Goal: Check status

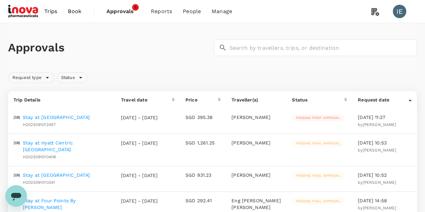
scroll to position [101, 0]
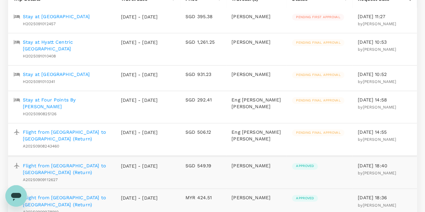
click at [80, 129] on p "Flight from [GEOGRAPHIC_DATA] to [GEOGRAPHIC_DATA] (Return)" at bounding box center [66, 135] width 87 height 13
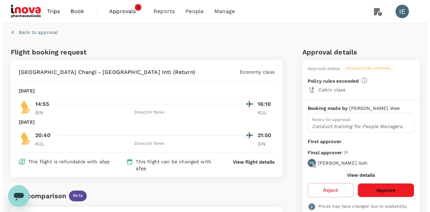
scroll to position [101, 0]
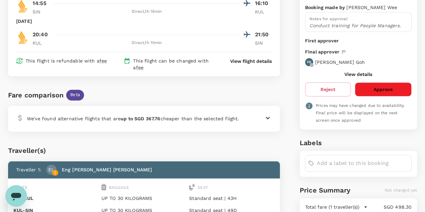
click at [251, 63] on p "View flight details" at bounding box center [251, 61] width 42 height 7
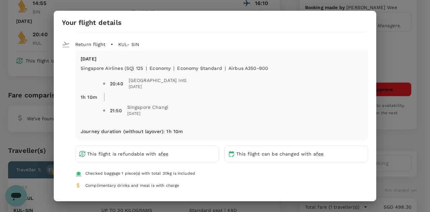
drag, startPoint x: 407, startPoint y: 135, endPoint x: 399, endPoint y: 134, distance: 7.7
click at [406, 135] on div "Your flight details Depart flight SIN - KUL [DATE] Singapore Airlines (SQ) 116 …" at bounding box center [215, 106] width 430 height 212
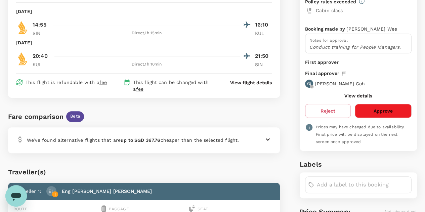
scroll to position [0, 0]
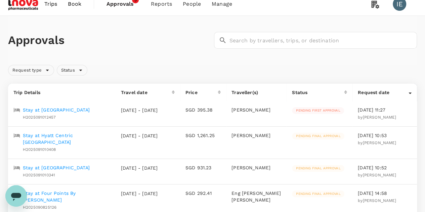
scroll to position [108, 0]
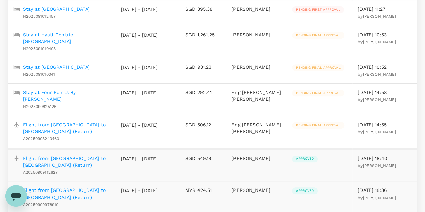
click at [77, 89] on p "Stay at Four Points By [PERSON_NAME]" at bounding box center [66, 95] width 87 height 13
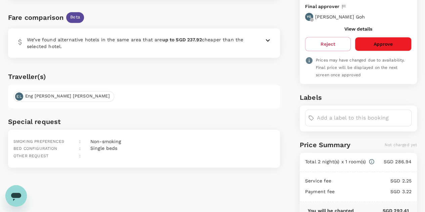
scroll to position [201, 0]
